Goal: Task Accomplishment & Management: Manage account settings

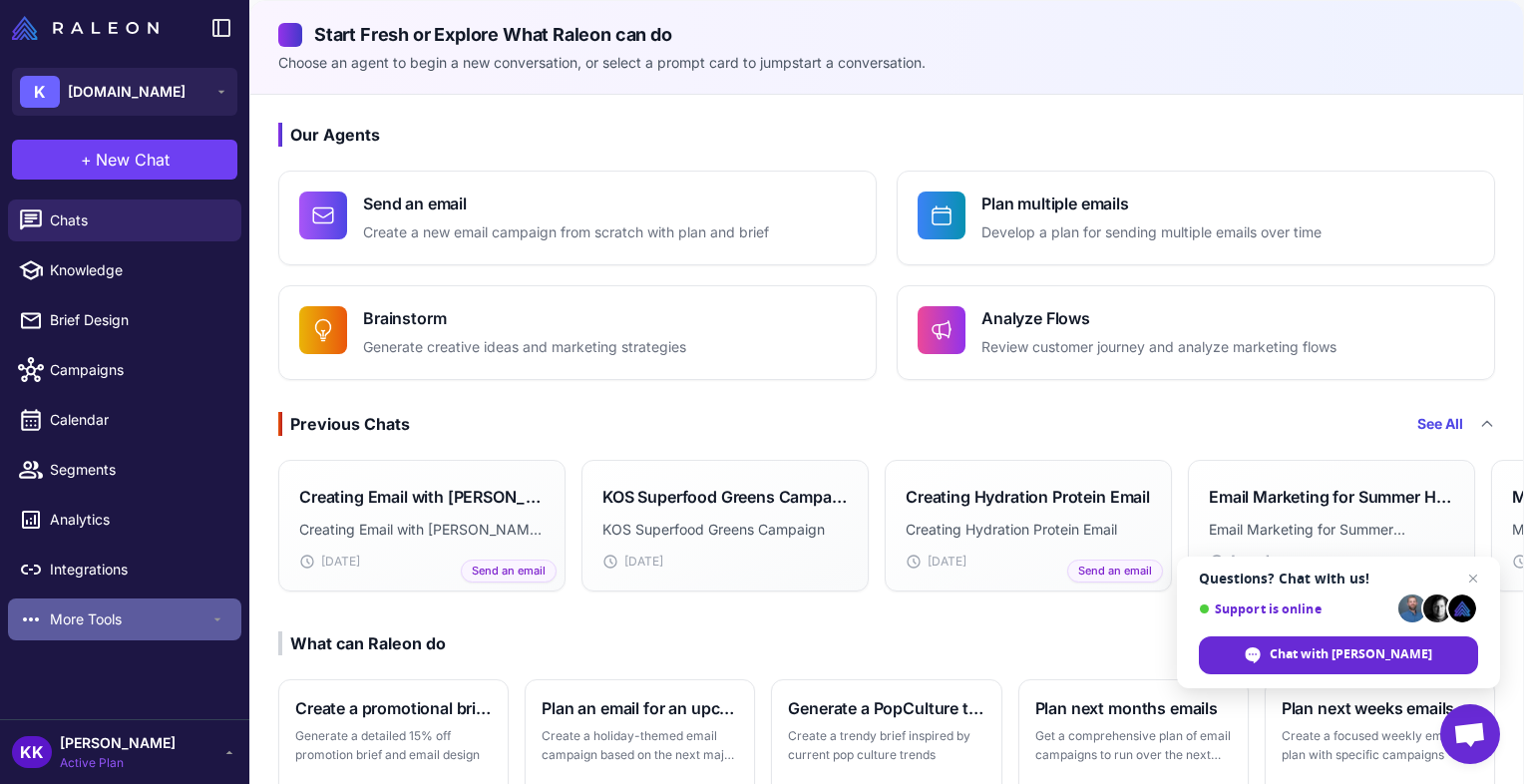
click at [217, 620] on icon at bounding box center [217, 619] width 16 height 16
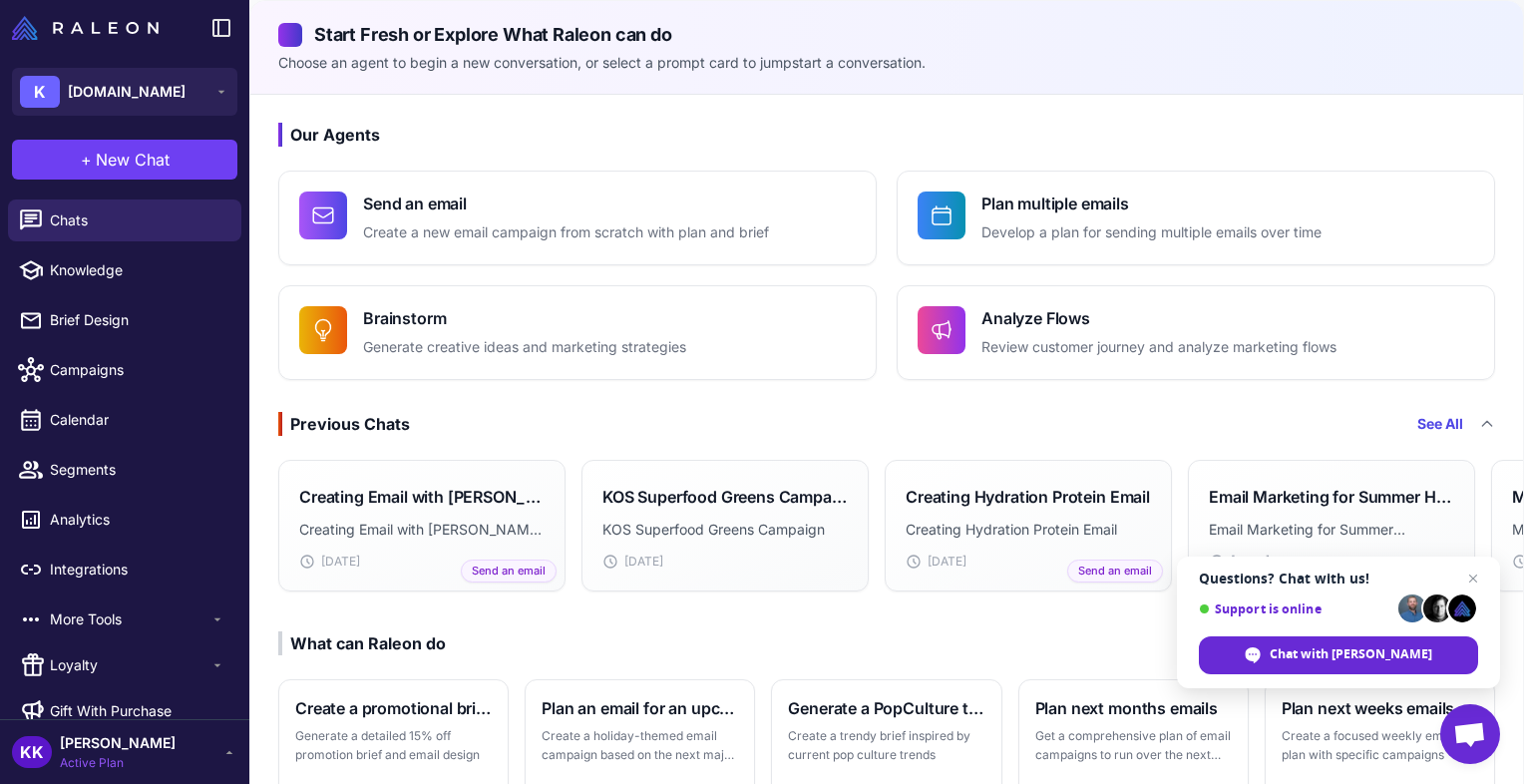
scroll to position [25, 0]
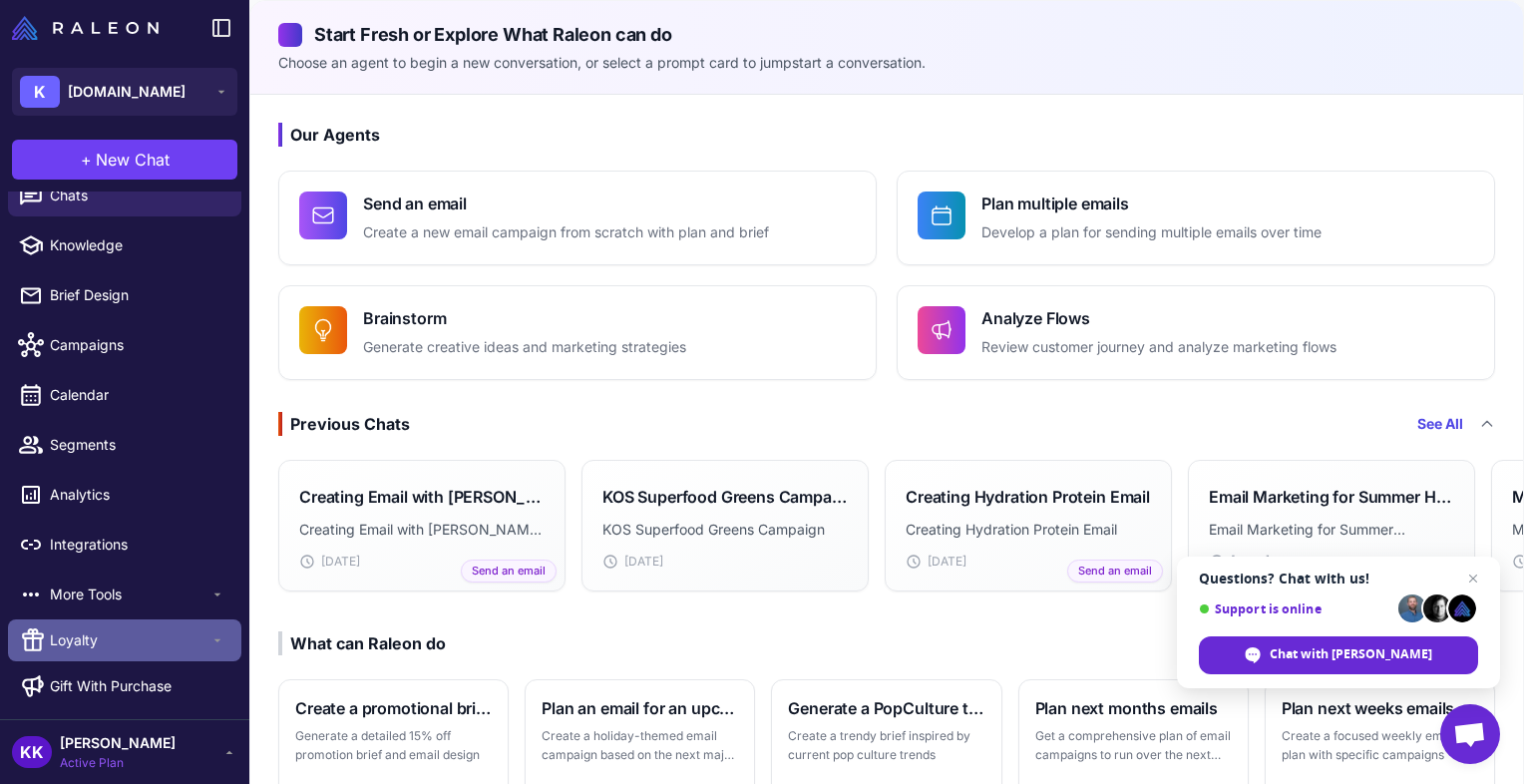
click at [137, 636] on span "Loyalty" at bounding box center [130, 640] width 160 height 22
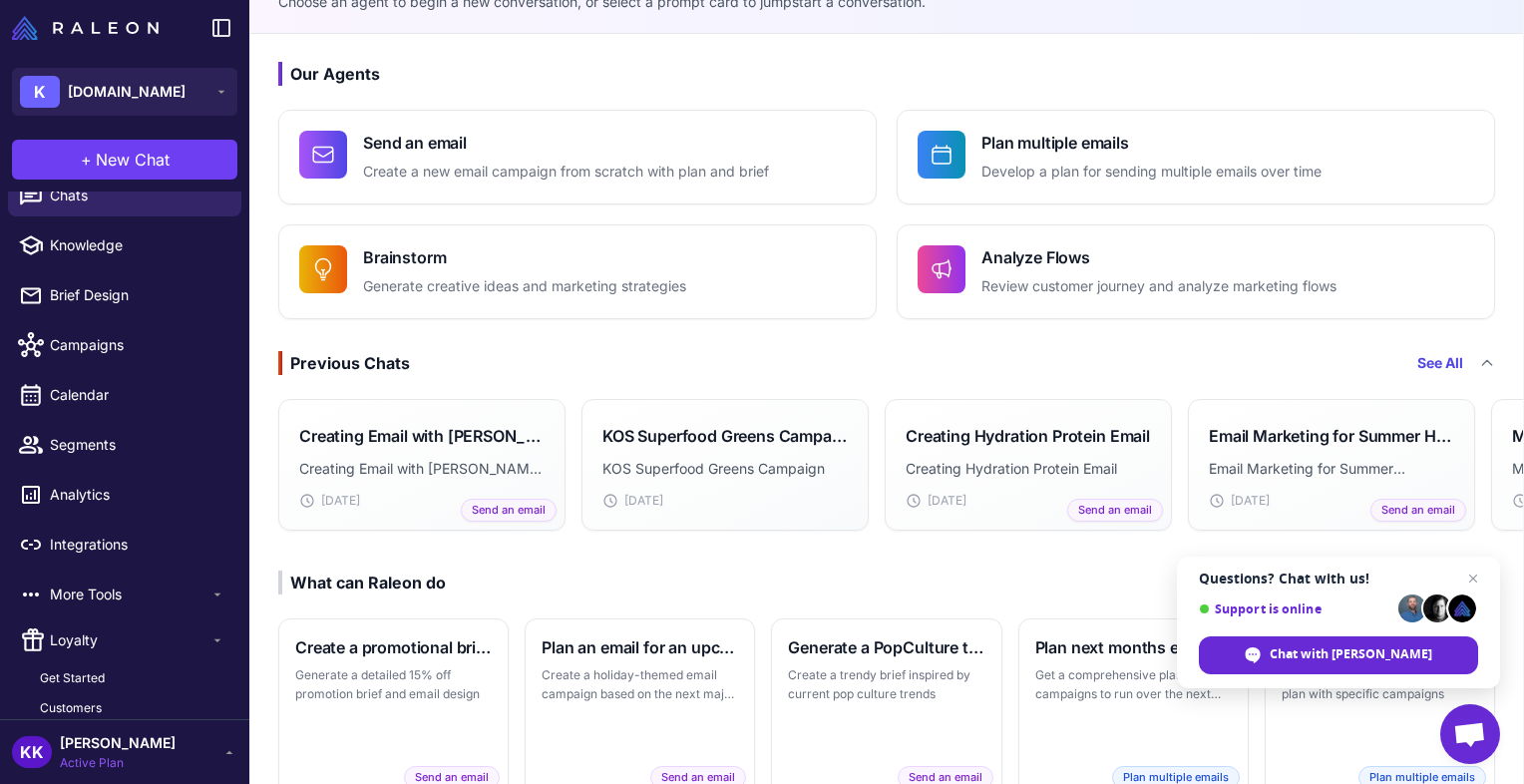
scroll to position [63, 0]
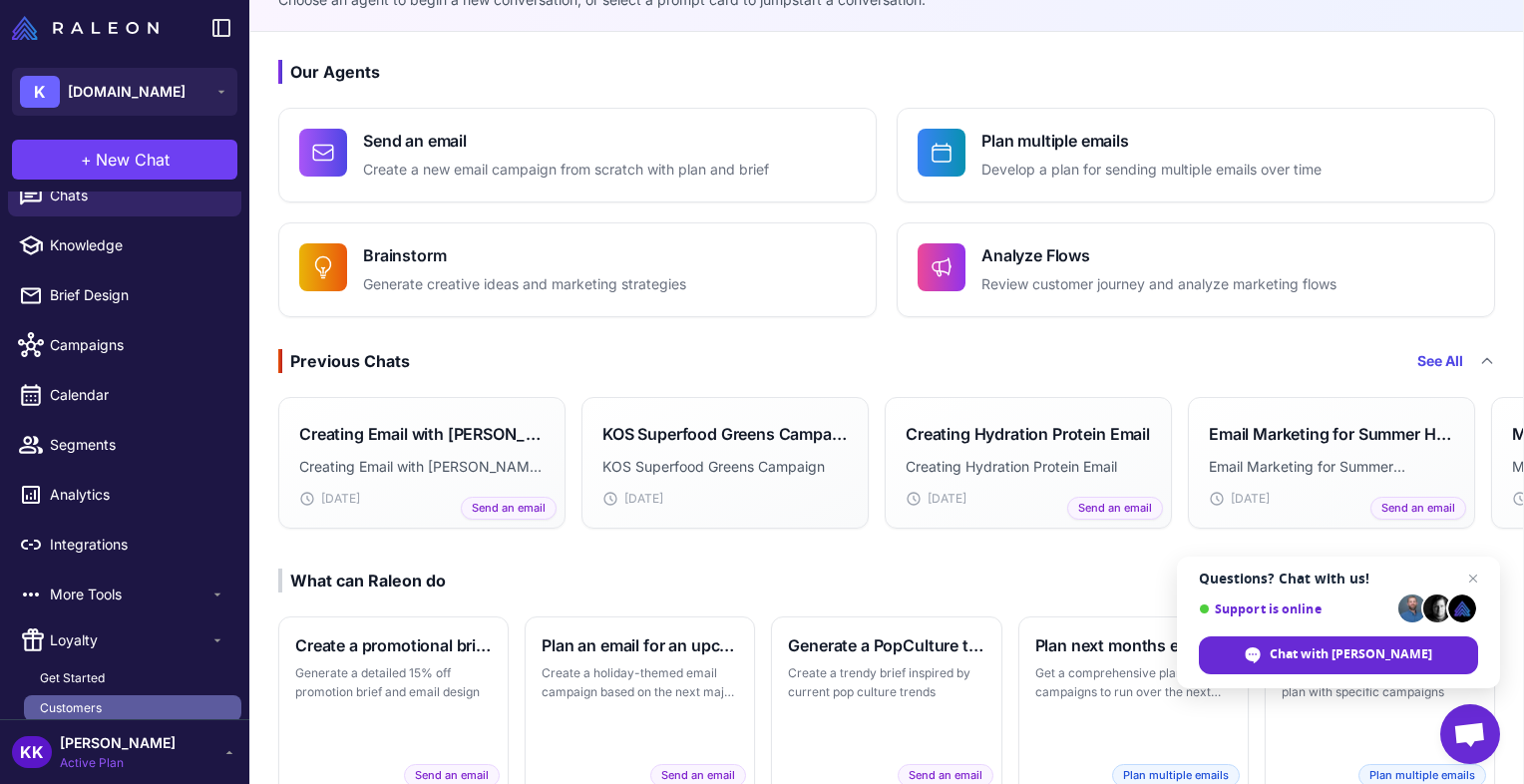
click at [62, 699] on span "Customers" at bounding box center [71, 708] width 62 height 18
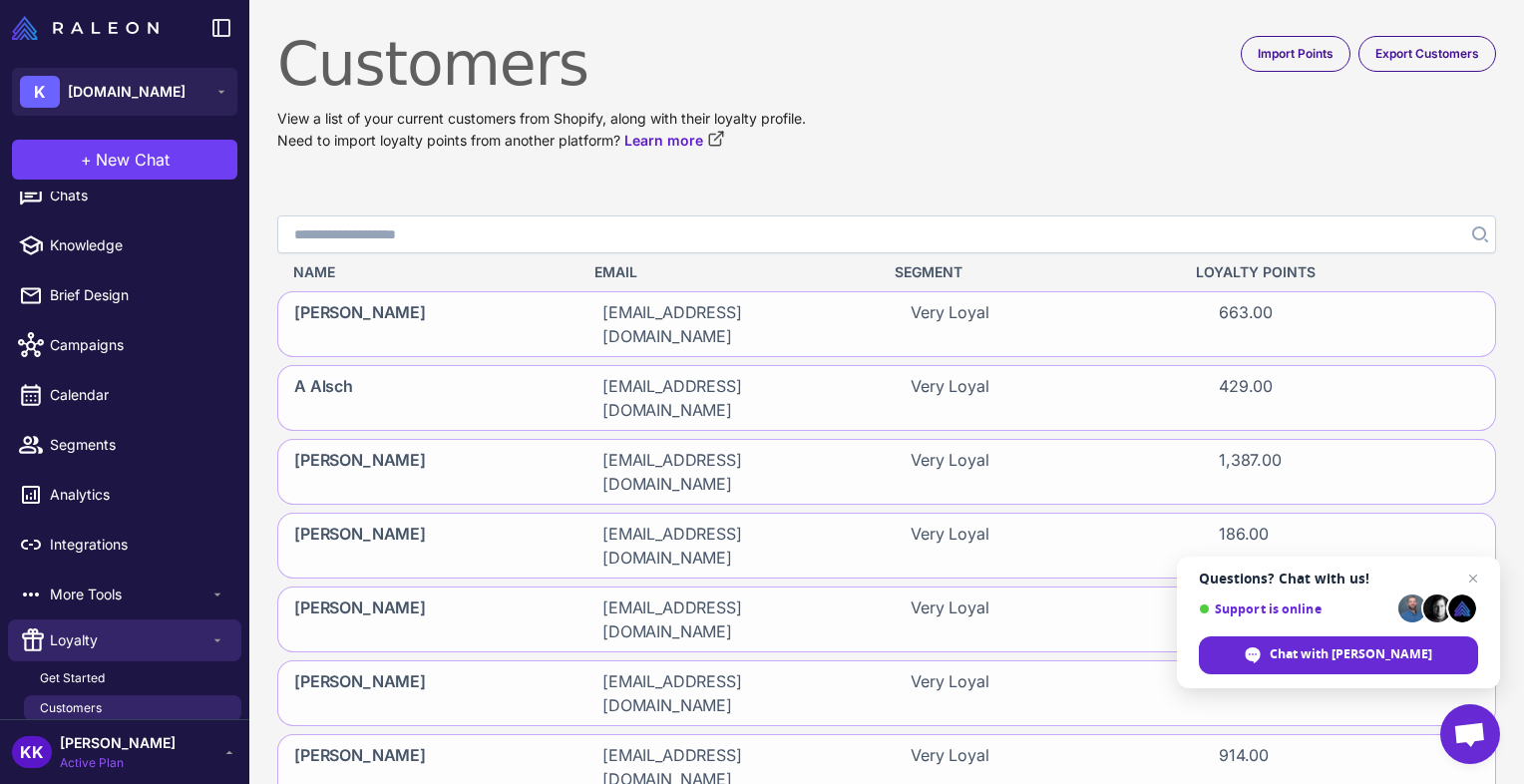
click at [875, 232] on input "Search" at bounding box center [886, 234] width 1219 height 38
paste input "**********"
type input "**********"
click at [1472, 240] on icon "Search" at bounding box center [1480, 234] width 16 height 16
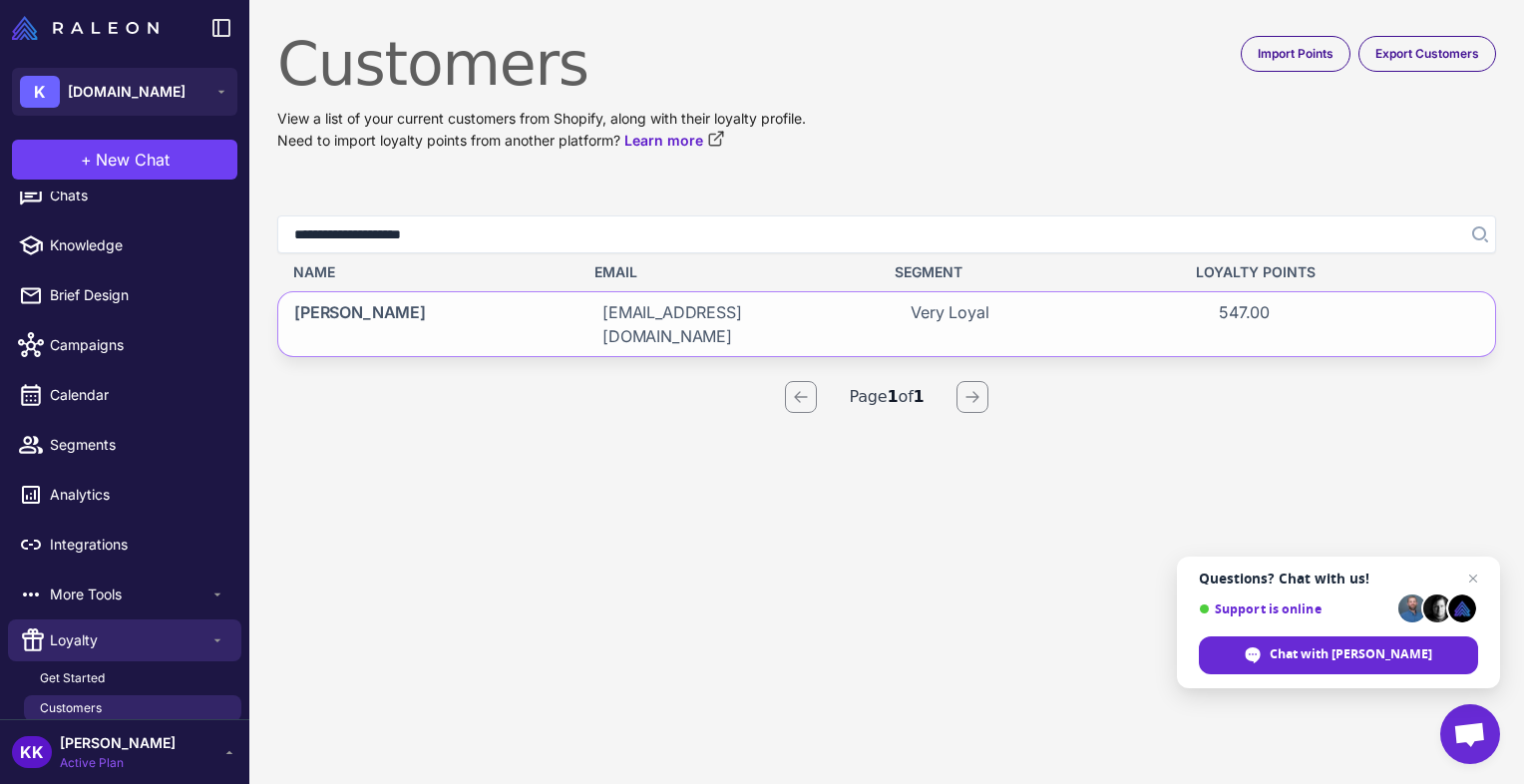
click at [578, 316] on div "[PERSON_NAME] [EMAIL_ADDRESS][DOMAIN_NAME] Very Loyal 547.00" at bounding box center [886, 324] width 1219 height 66
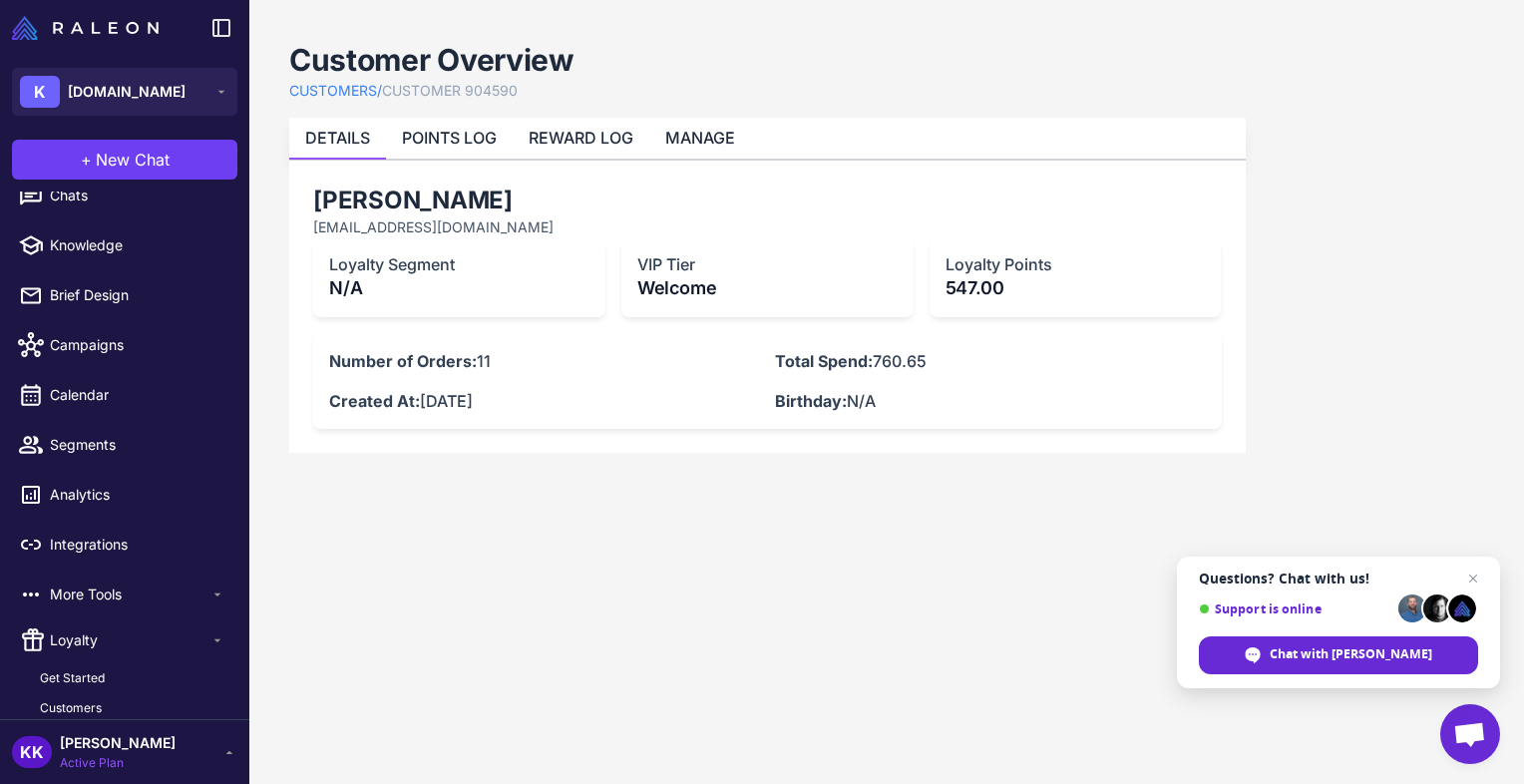
click at [988, 282] on p "547.00" at bounding box center [1075, 287] width 260 height 27
click at [456, 130] on link "POINTS LOG" at bounding box center [449, 138] width 95 height 20
